Goal: Contribute content

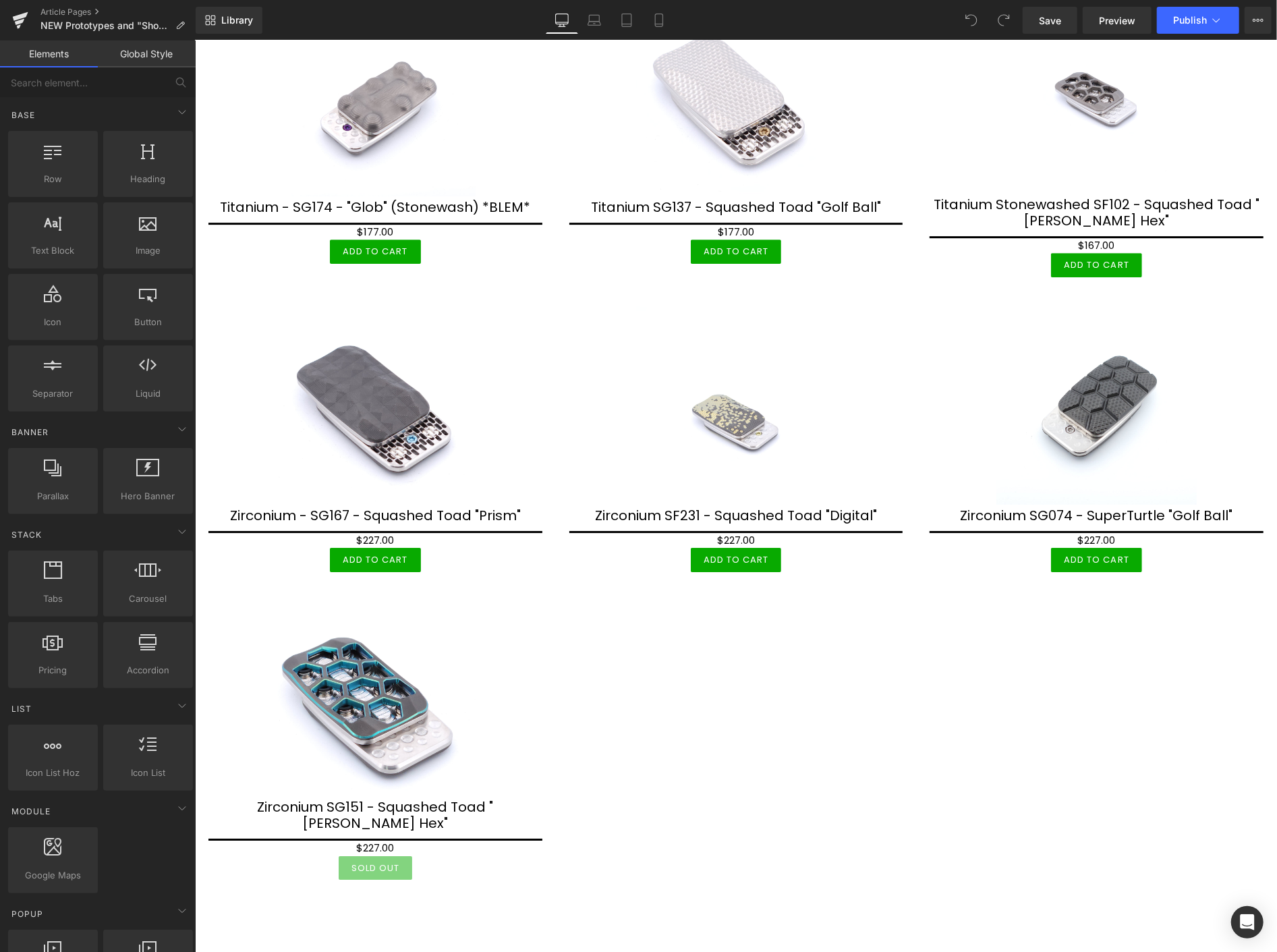
scroll to position [6970, 0]
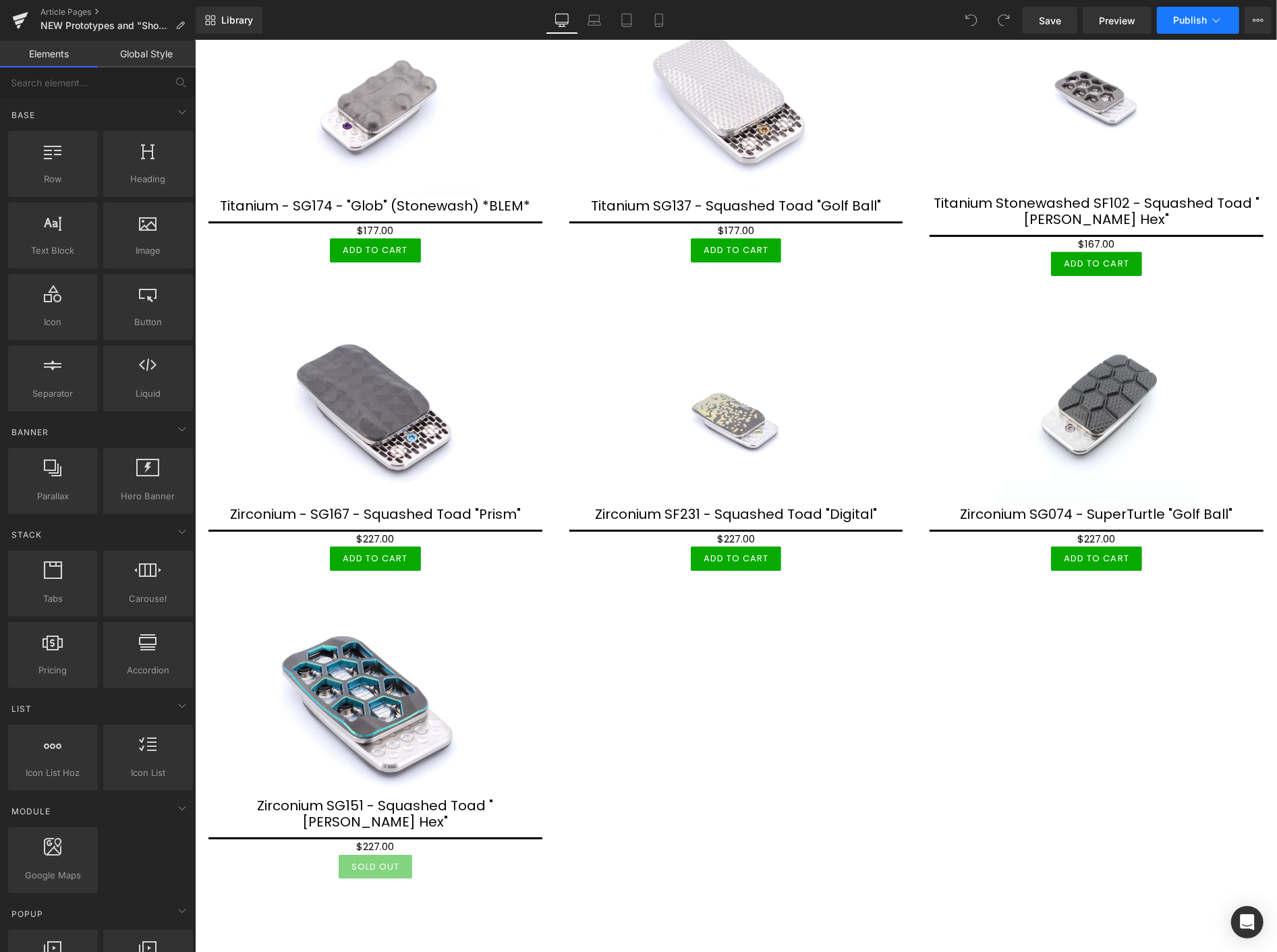
click at [1200, 18] on span "Publish" at bounding box center [1189, 20] width 34 height 11
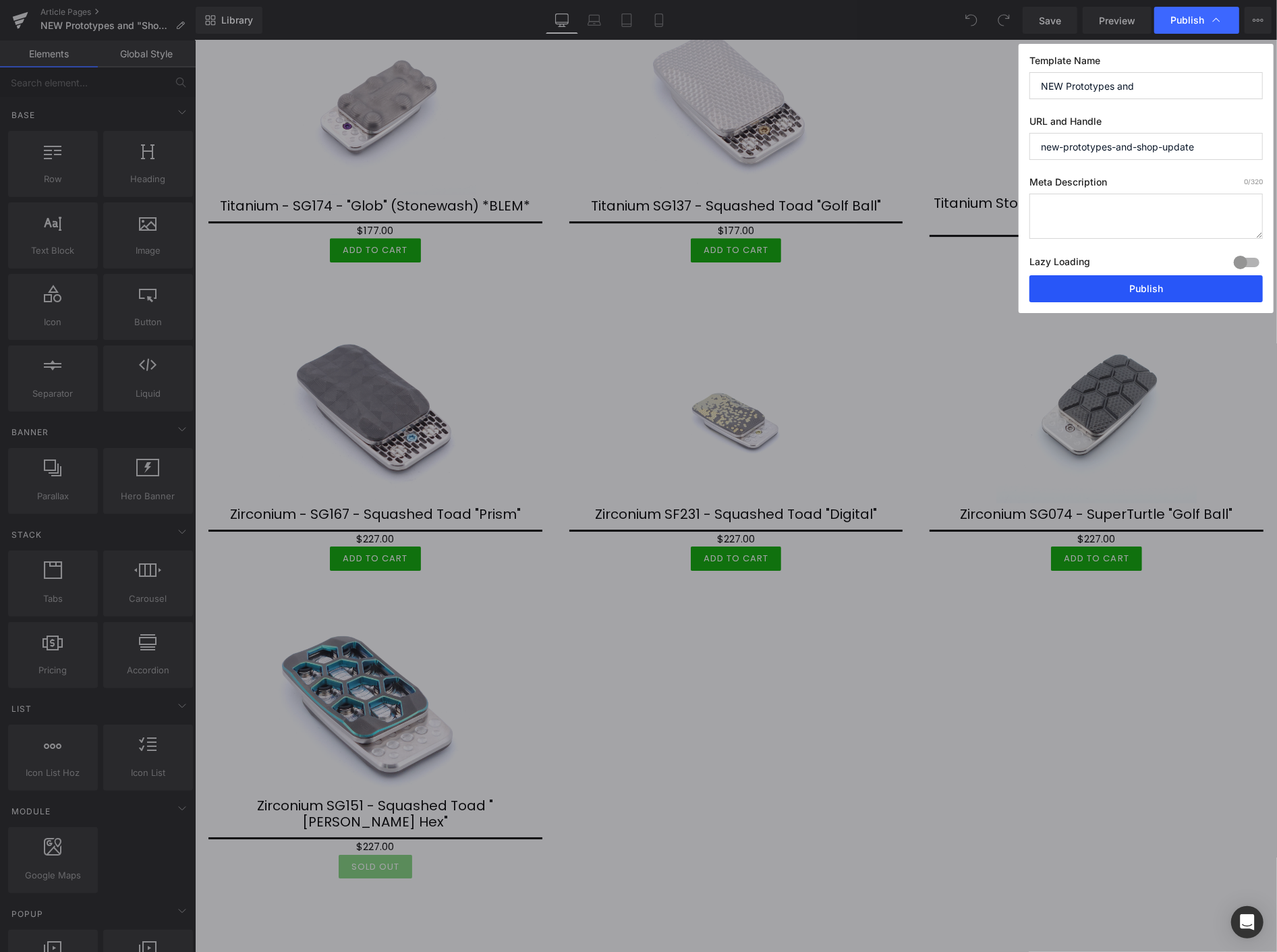
drag, startPoint x: 1166, startPoint y: 284, endPoint x: 971, endPoint y: 244, distance: 199.1
click at [1166, 284] on button "Publish" at bounding box center [1146, 289] width 233 height 27
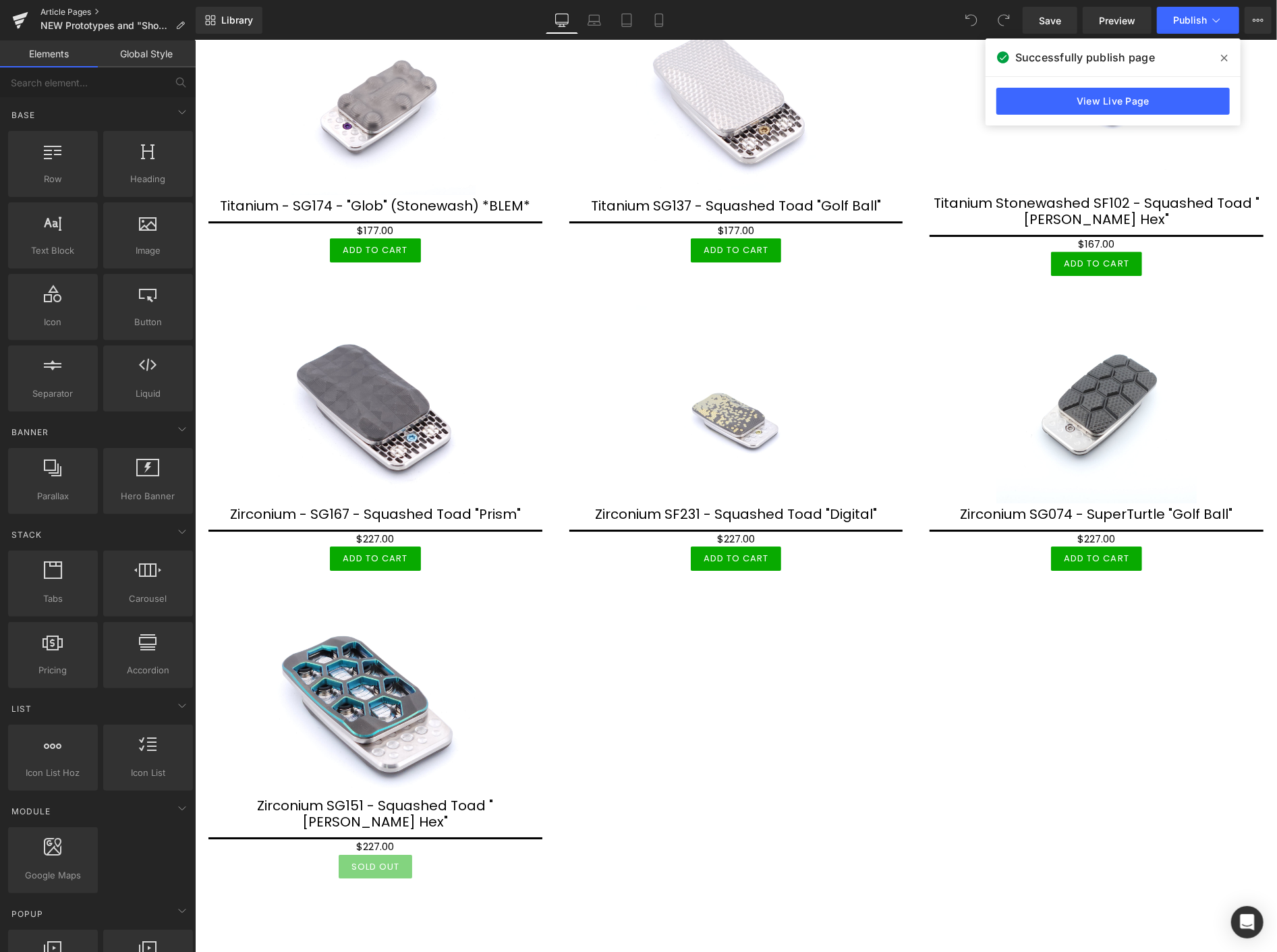
click at [78, 6] on link "Article Pages" at bounding box center [118, 11] width 155 height 11
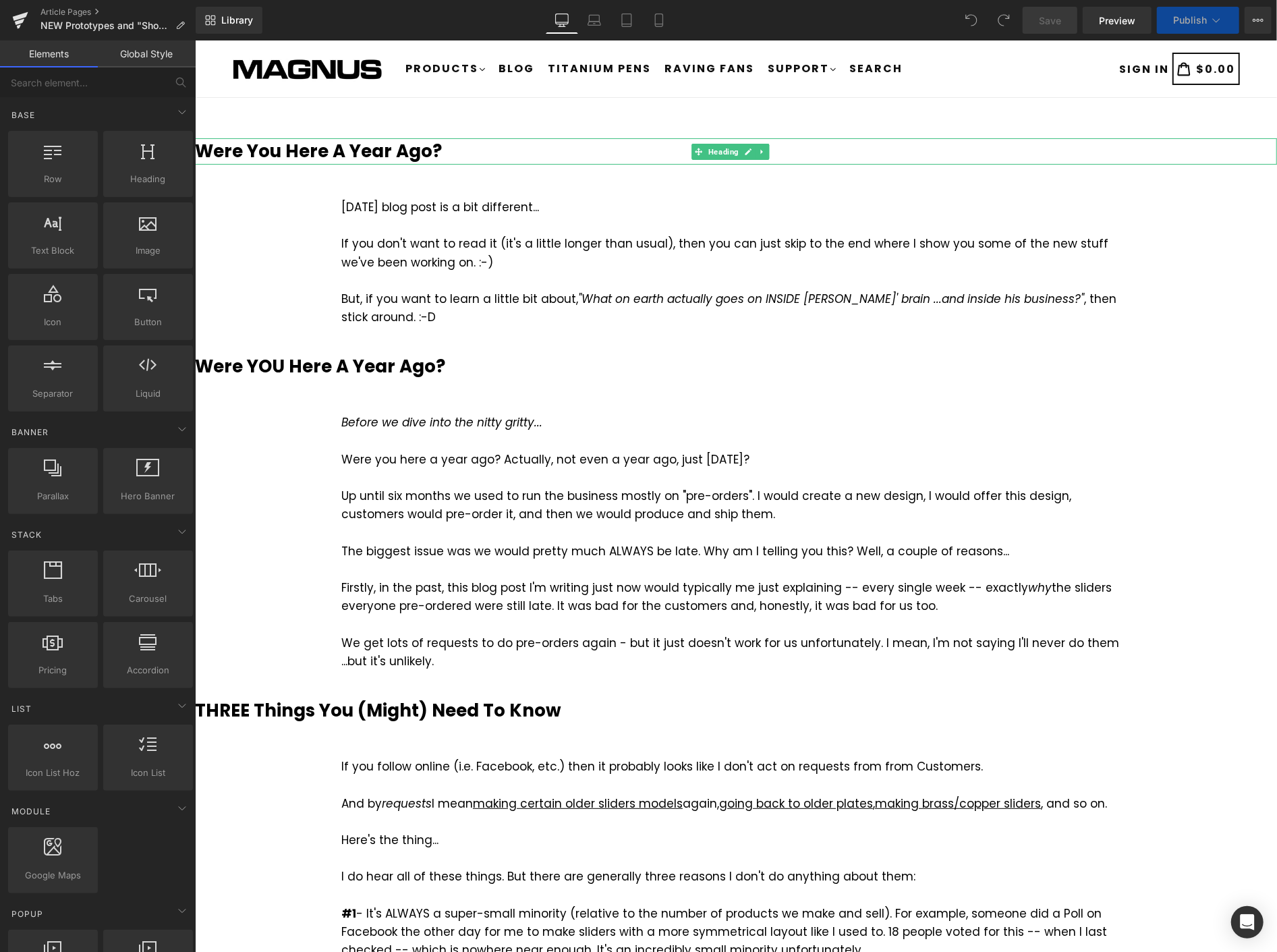
click at [425, 143] on b "Were You Here A Year Ago?" at bounding box center [318, 151] width 247 height 24
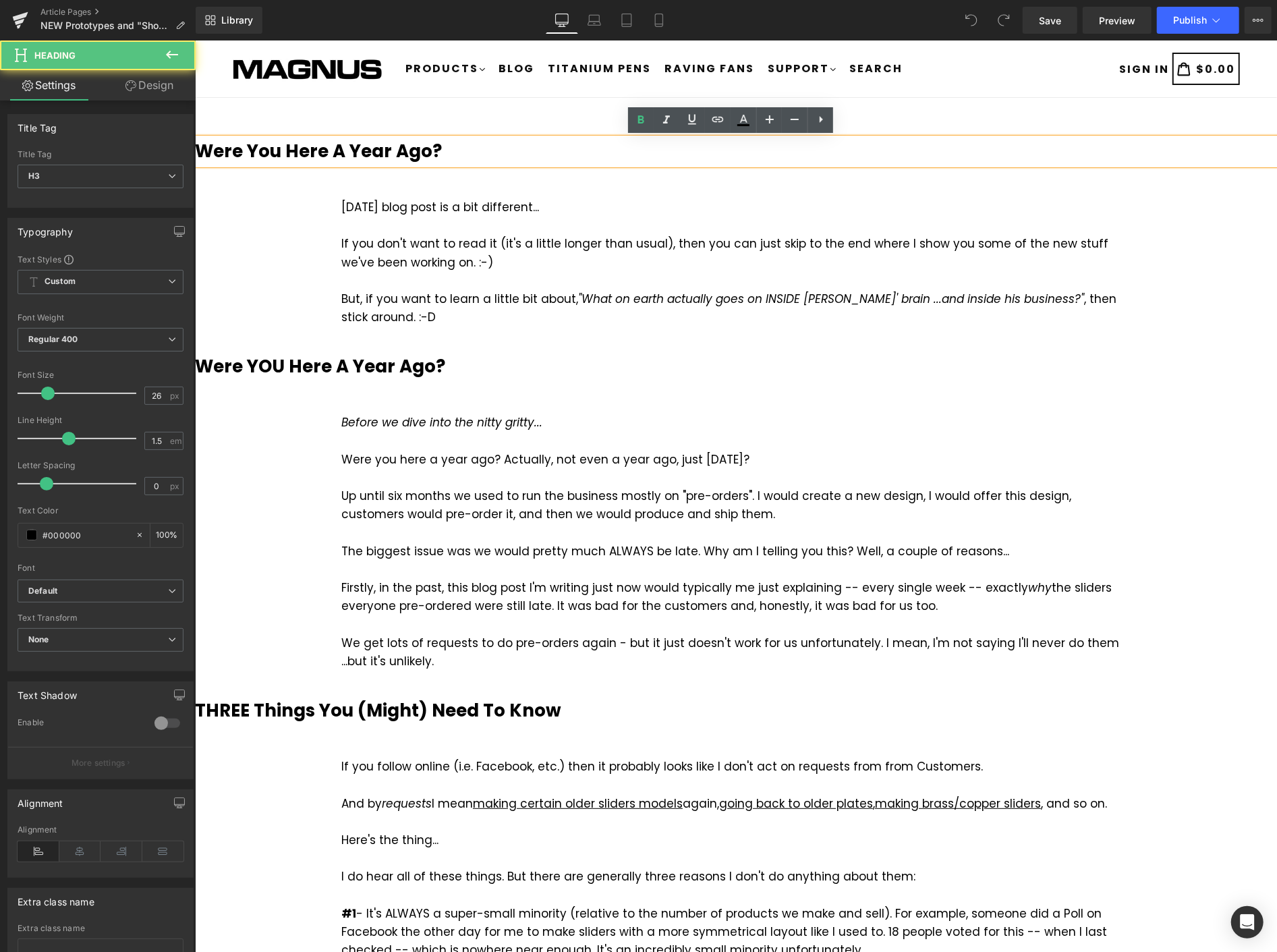
click at [429, 151] on b "Were You Here A Year Ago?" at bounding box center [318, 151] width 247 height 24
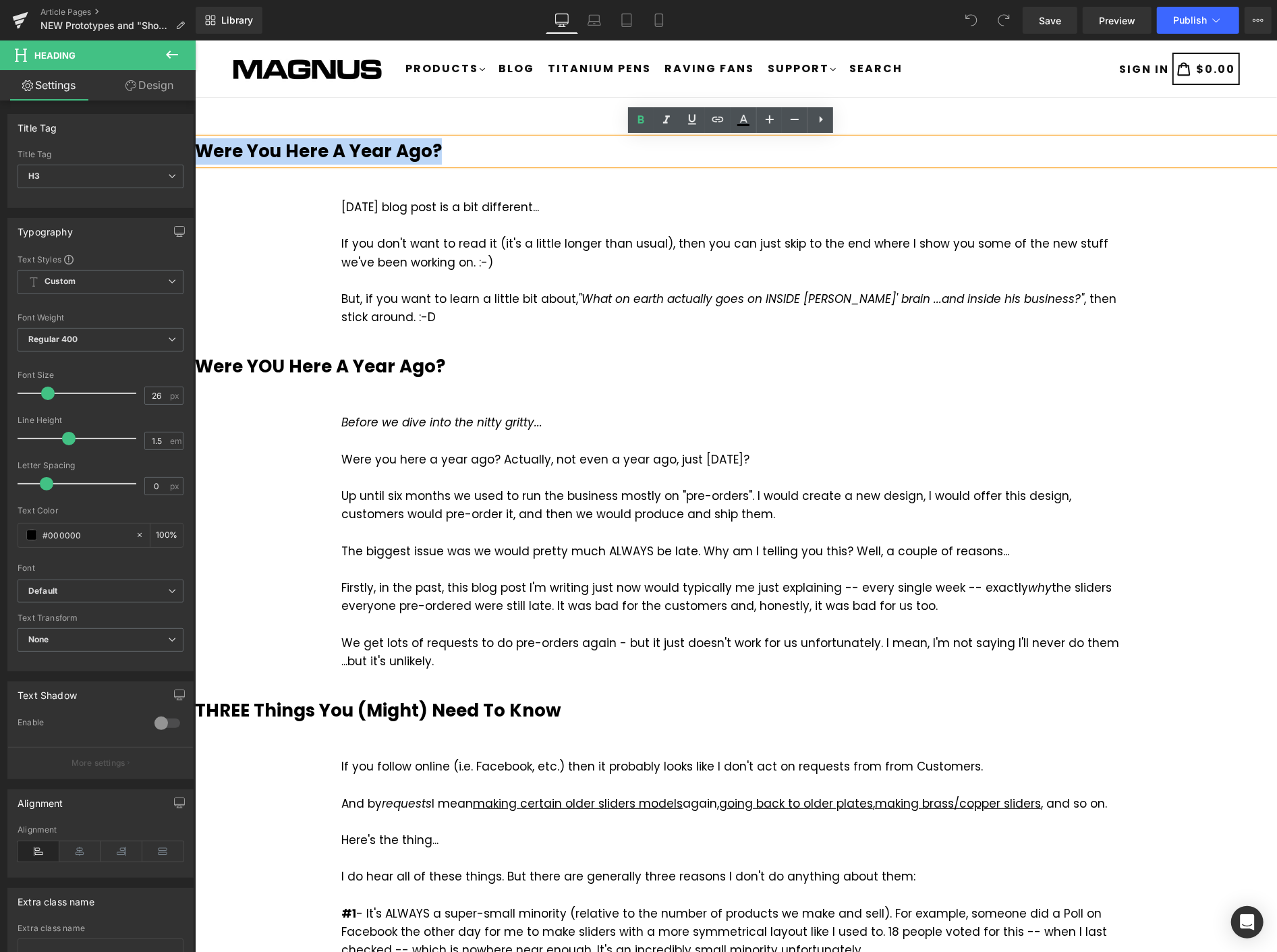
drag, startPoint x: 440, startPoint y: 152, endPoint x: 194, endPoint y: 142, distance: 246.2
click at [194, 142] on h3 "Were You Here A Year Ago?" at bounding box center [735, 151] width 1082 height 27
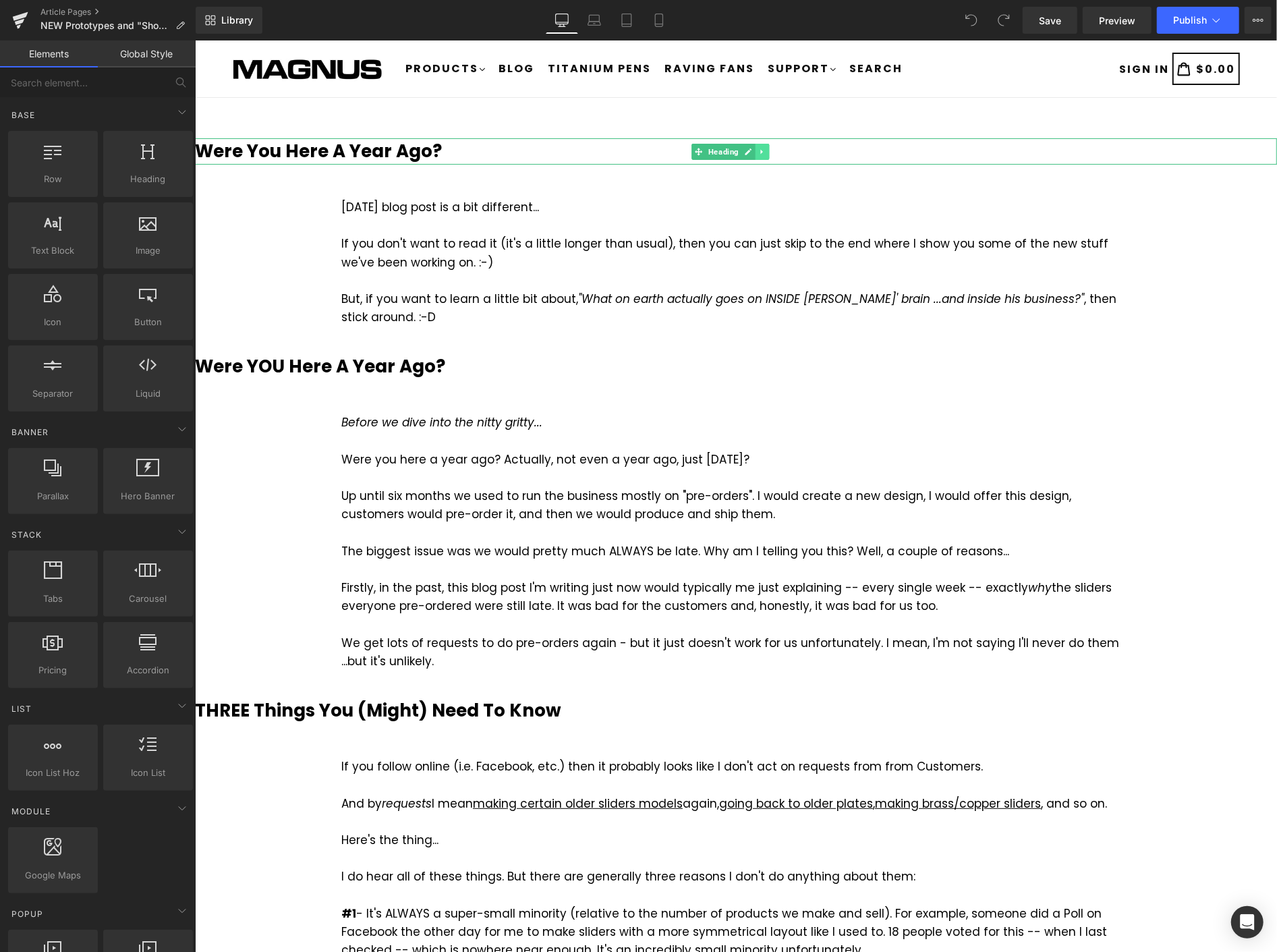
click at [760, 149] on icon at bounding box center [761, 151] width 2 height 5
click at [765, 149] on icon at bounding box center [768, 151] width 7 height 8
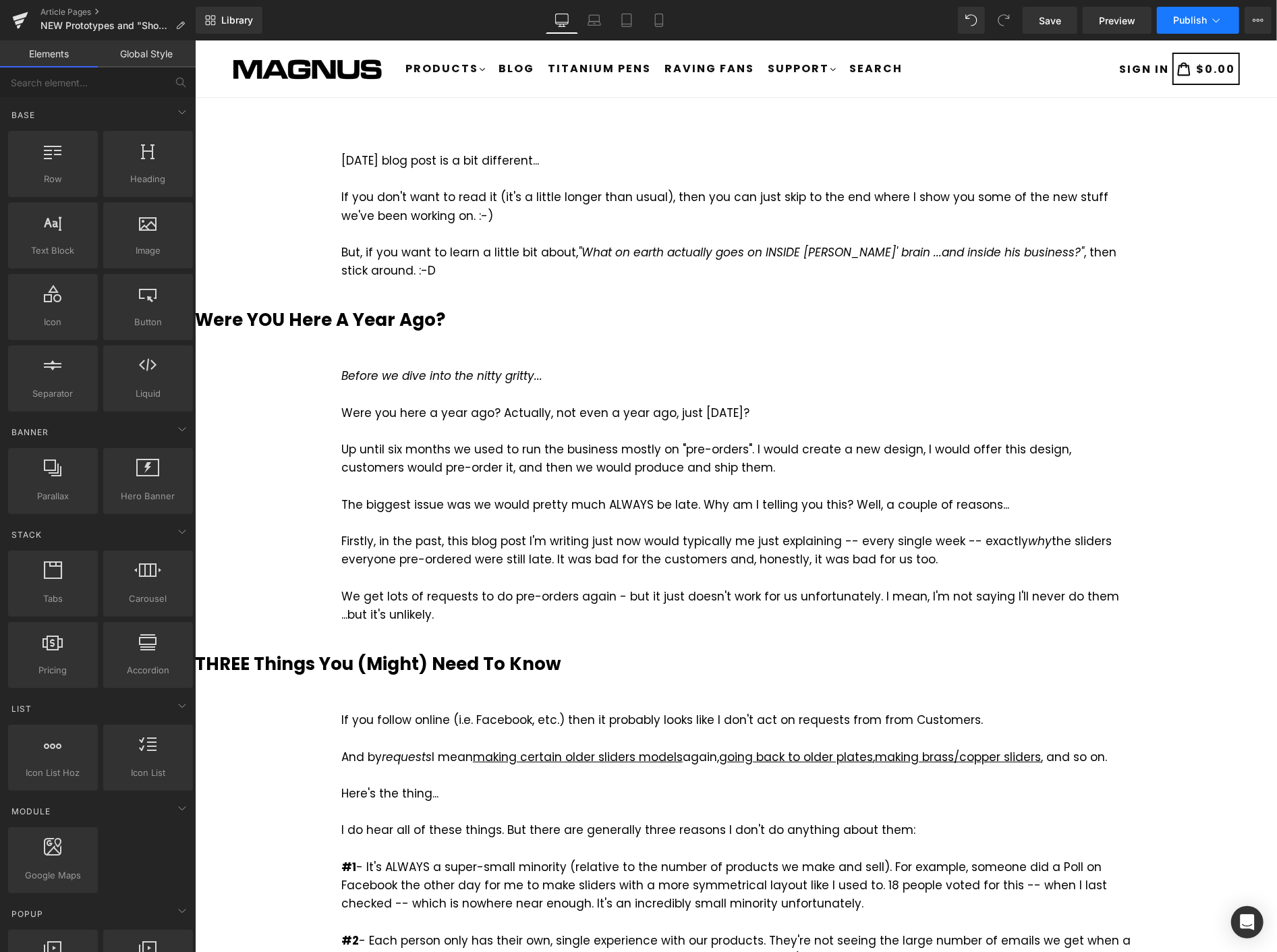
click at [1195, 20] on span "Publish" at bounding box center [1189, 20] width 34 height 11
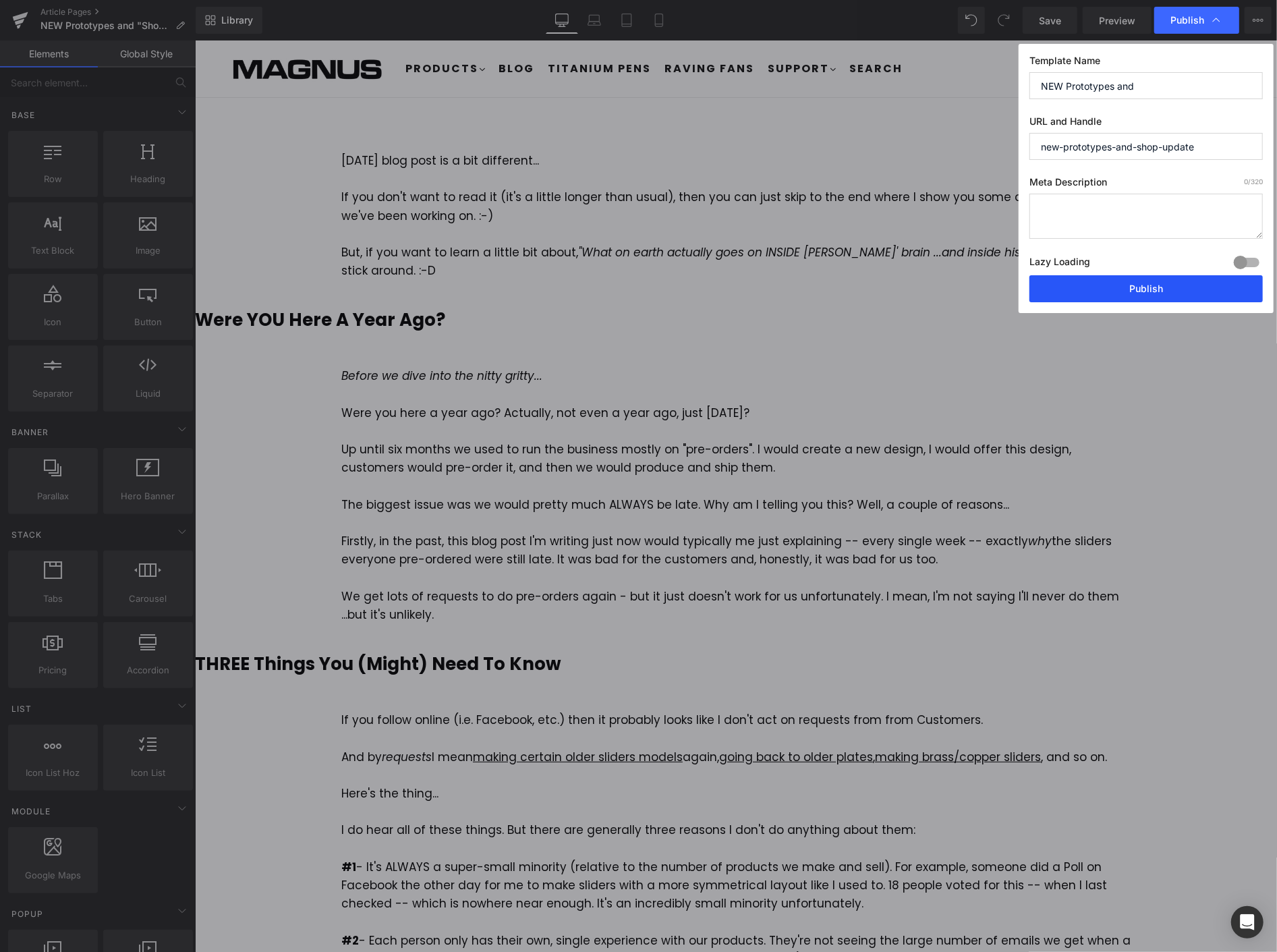
click at [1156, 295] on button "Publish" at bounding box center [1146, 289] width 233 height 27
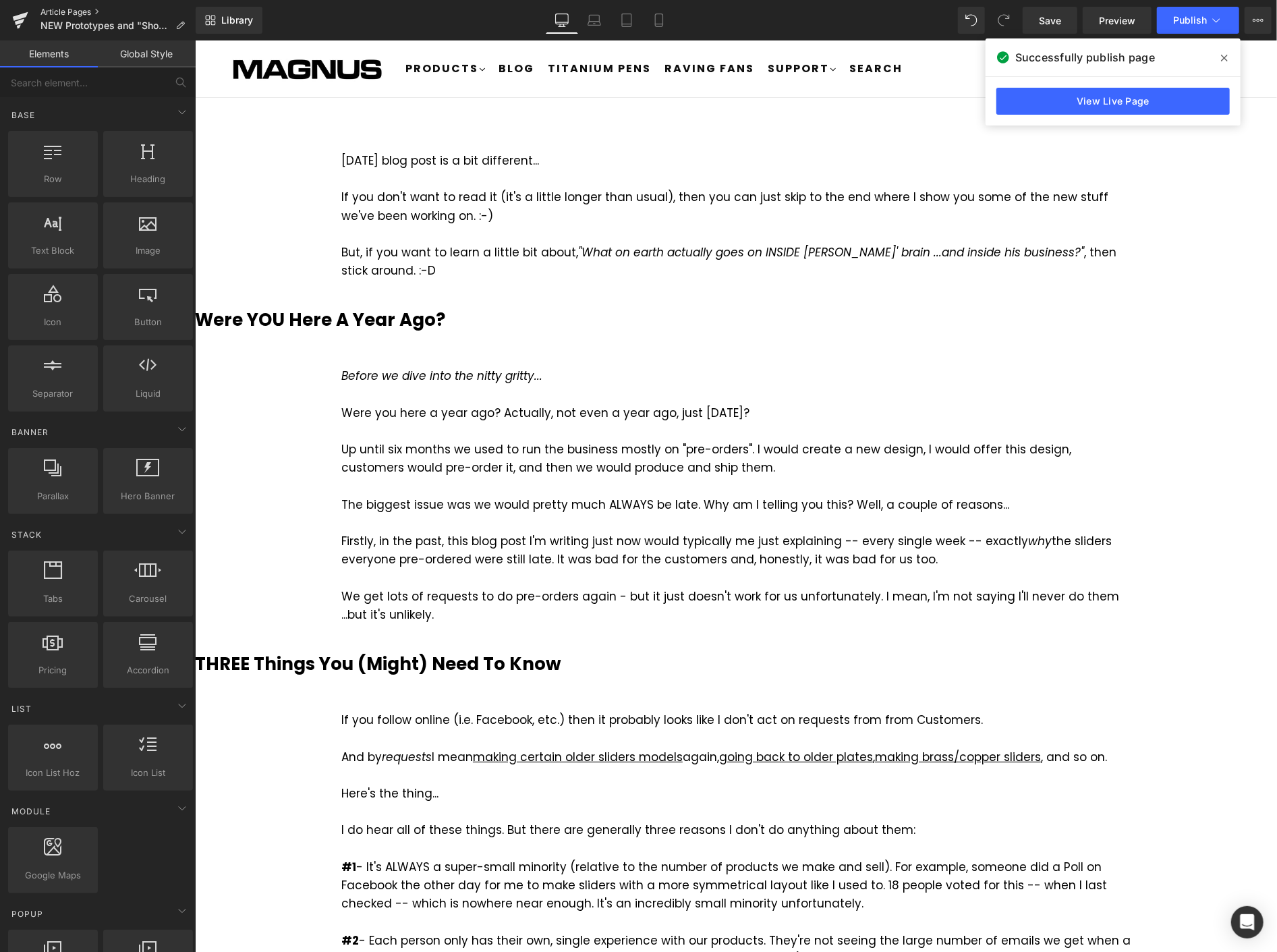
click at [82, 8] on link "Article Pages" at bounding box center [118, 11] width 155 height 11
